Goal: Find specific page/section: Find specific page/section

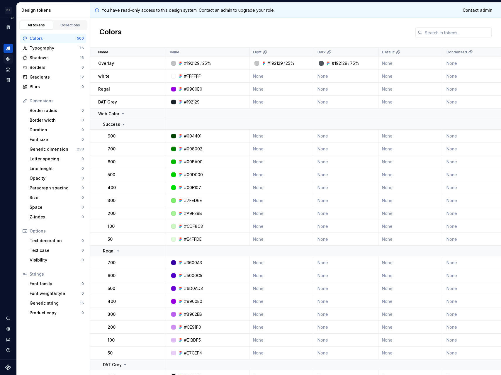
click at [5, 59] on div "Components" at bounding box center [8, 58] width 9 height 9
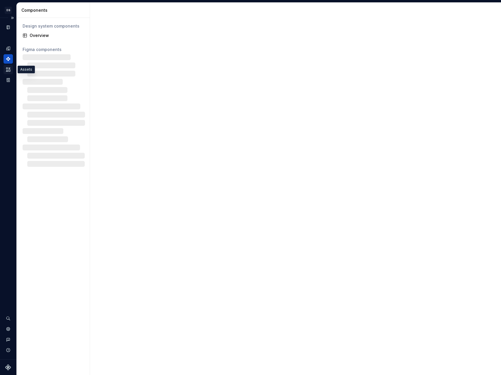
click at [6, 67] on icon "Assets" at bounding box center [8, 69] width 5 height 5
click at [8, 71] on icon "Assets" at bounding box center [8, 69] width 4 height 4
click at [7, 49] on icon "Design tokens" at bounding box center [8, 48] width 4 height 4
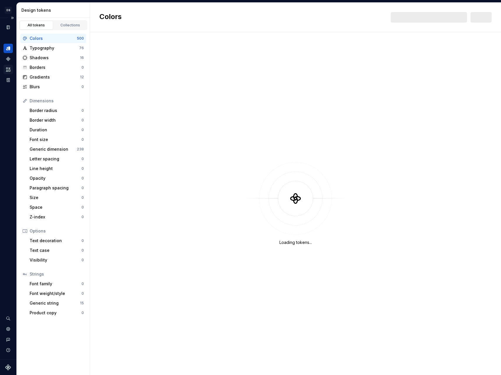
click at [6, 70] on icon "Assets" at bounding box center [8, 69] width 5 height 5
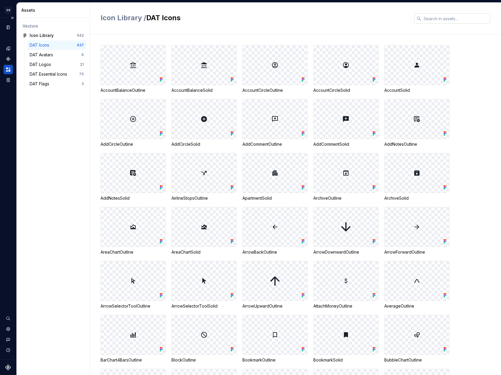
click at [445, 21] on input "text" at bounding box center [455, 18] width 69 height 11
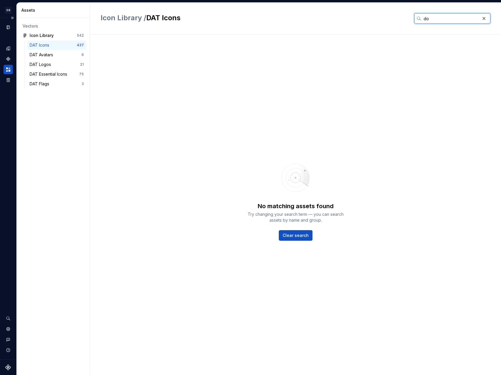
type input "d"
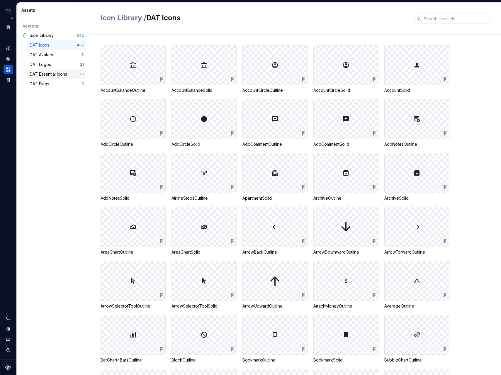
click at [52, 70] on div "DAT Essential Icons 75" at bounding box center [56, 73] width 59 height 9
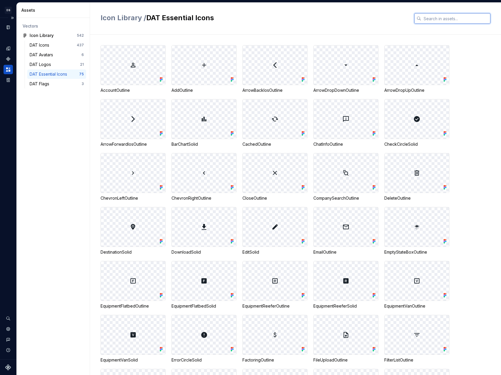
click at [435, 18] on input "text" at bounding box center [455, 18] width 69 height 11
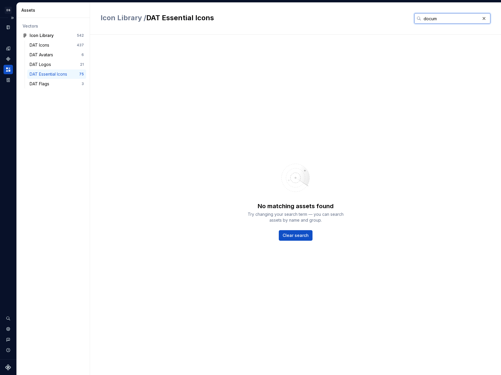
type input "docume"
